Goal: Find specific page/section: Find specific page/section

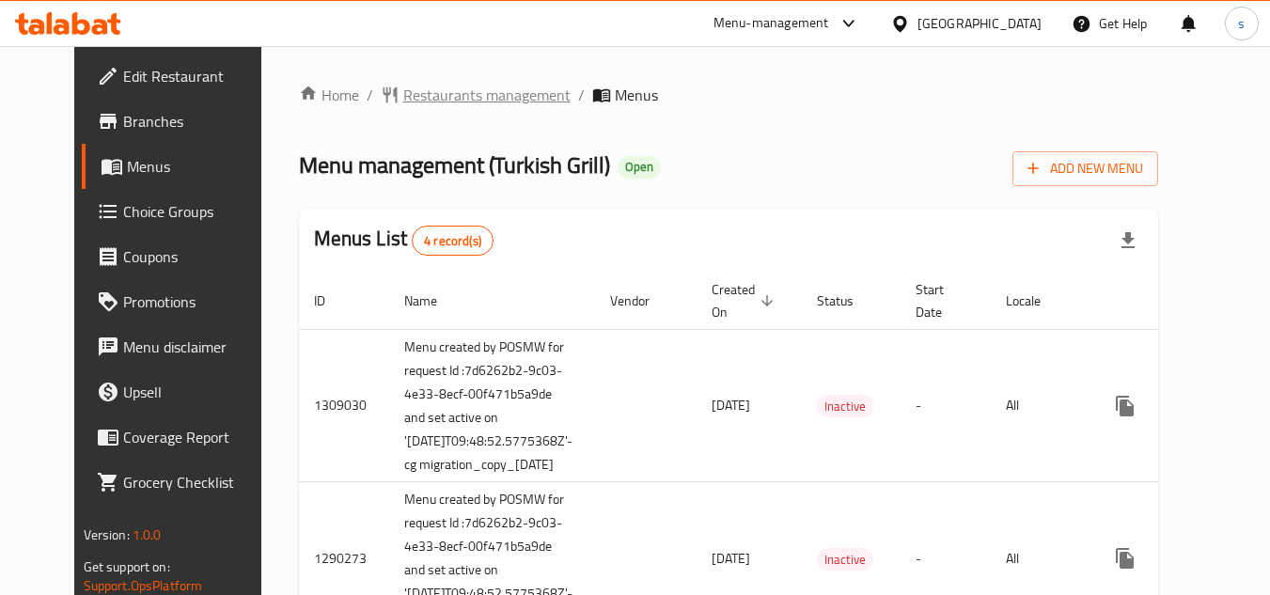
click at [403, 98] on span "Restaurants management" at bounding box center [486, 95] width 167 height 23
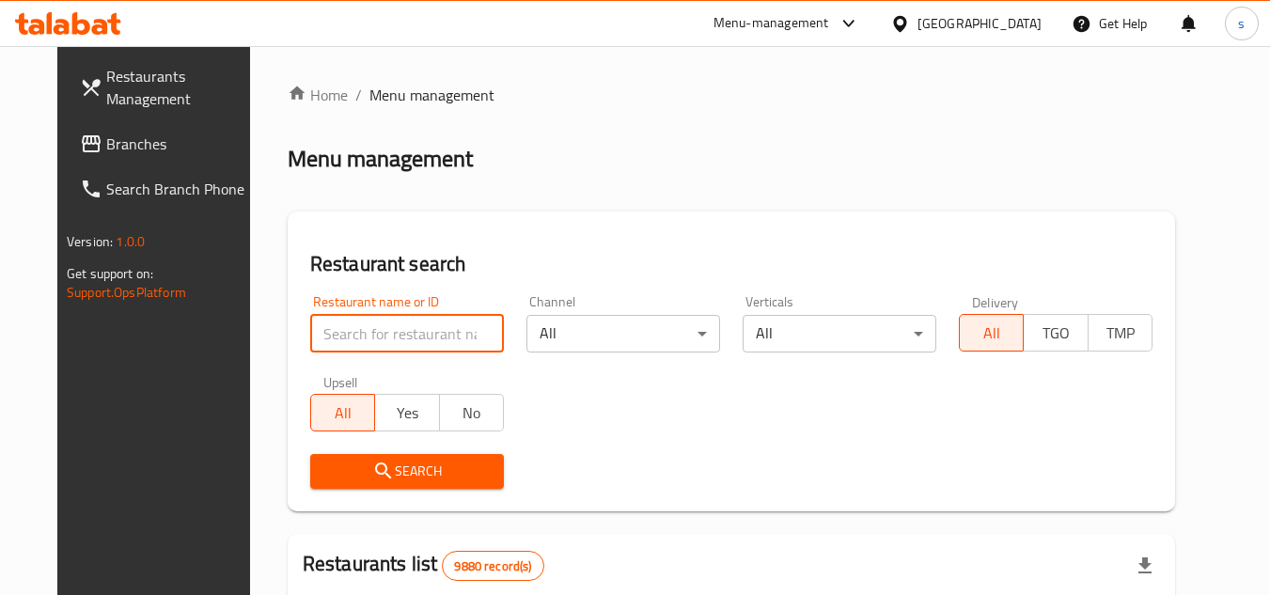
click at [356, 322] on input "search" at bounding box center [407, 334] width 194 height 38
paste input "172"
type input "172"
click button "Search" at bounding box center [407, 471] width 194 height 35
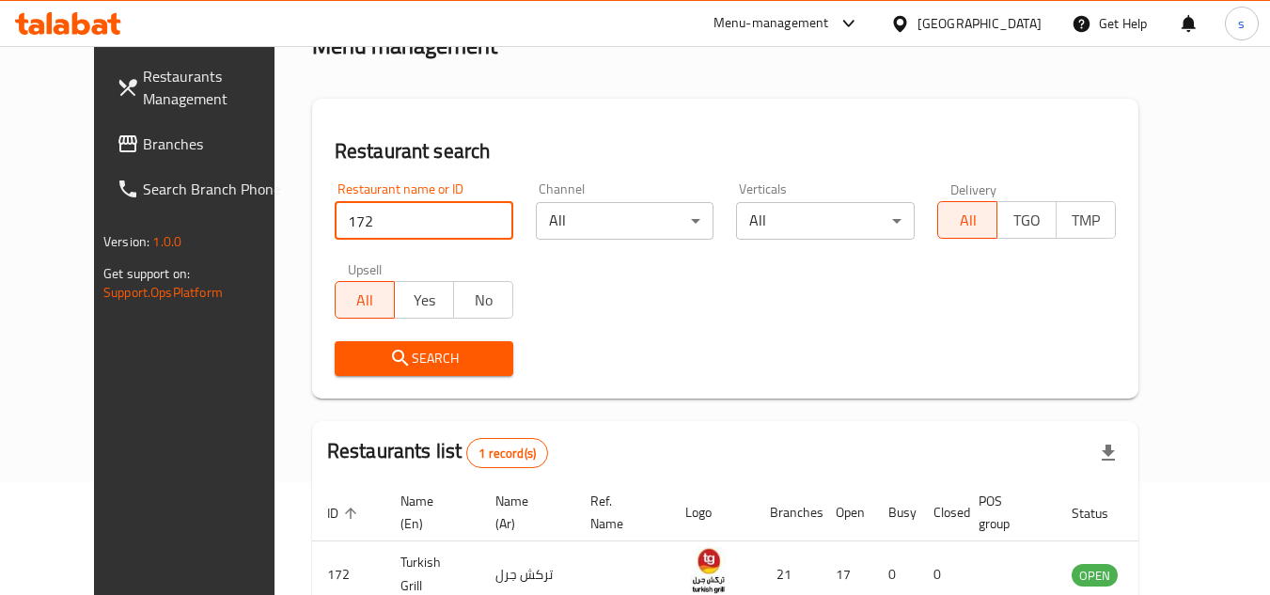
scroll to position [227, 0]
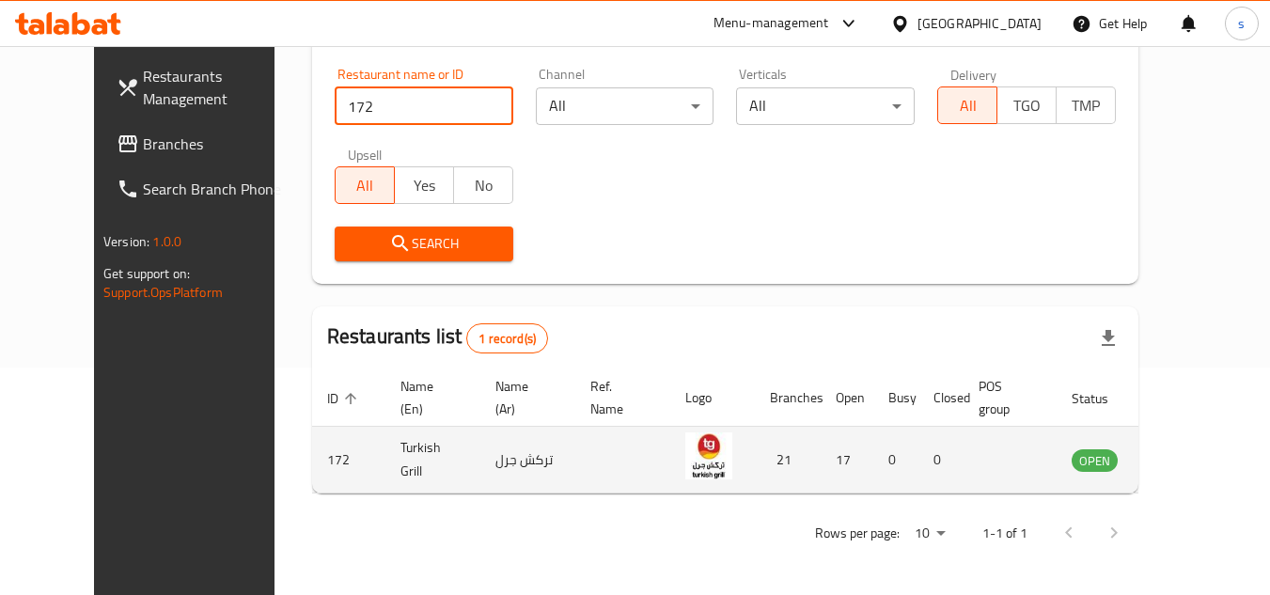
click at [981, 462] on td "enhanced table" at bounding box center [1009, 460] width 93 height 67
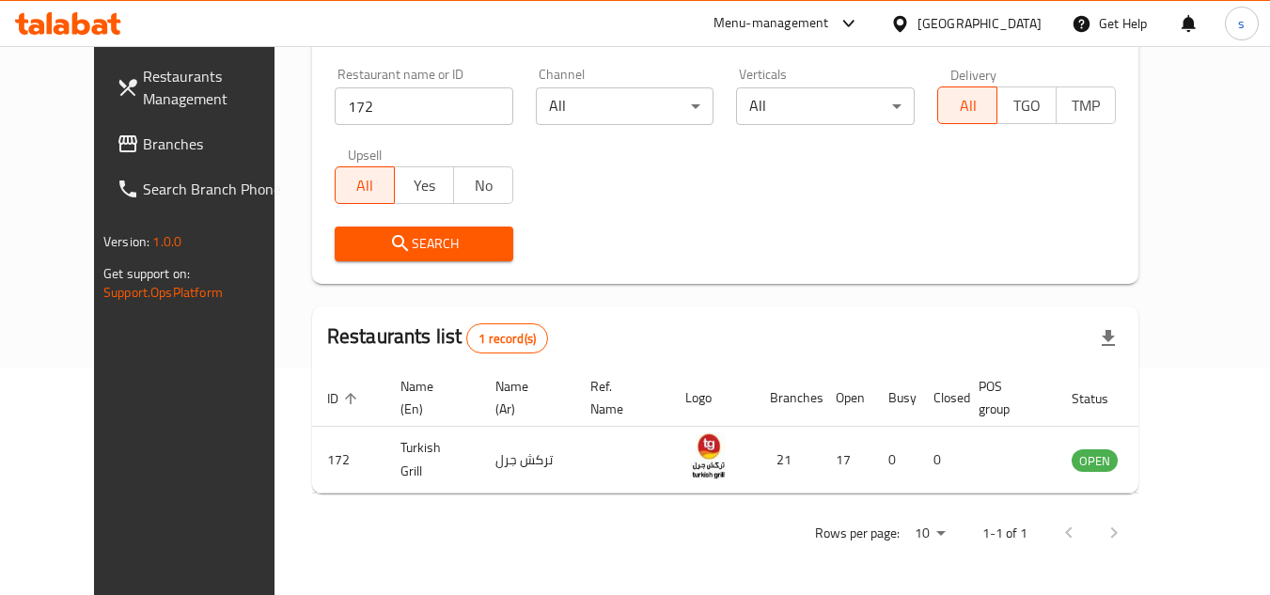
click at [143, 149] on span "Branches" at bounding box center [217, 144] width 149 height 23
